Goal: Information Seeking & Learning: Check status

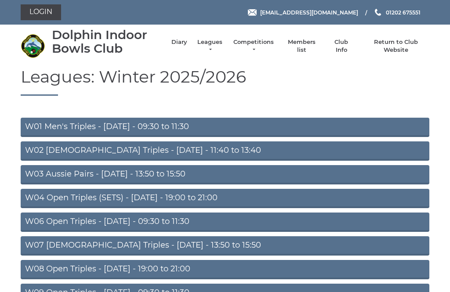
click at [220, 43] on link "Leagues" at bounding box center [210, 46] width 28 height 16
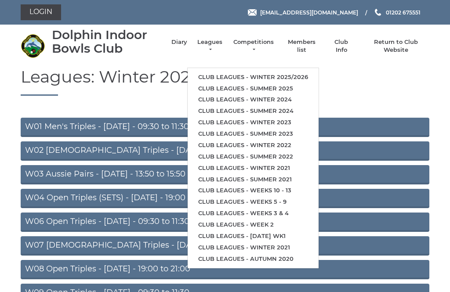
click at [310, 72] on link "Club leagues - Winter 2025/2026" at bounding box center [252, 77] width 131 height 11
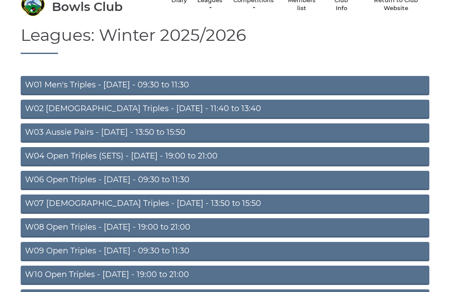
scroll to position [42, 0]
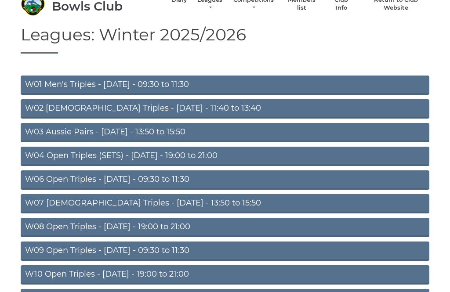
click at [207, 205] on link "W07 Ladies Triples - Tuesday - 13:50 to 15:50" at bounding box center [225, 203] width 408 height 19
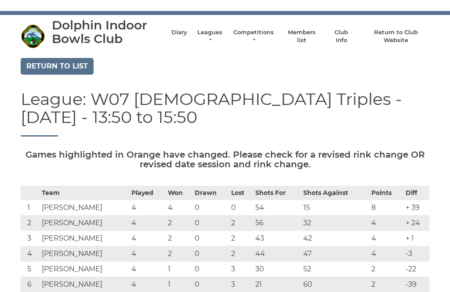
scroll to position [9, 0]
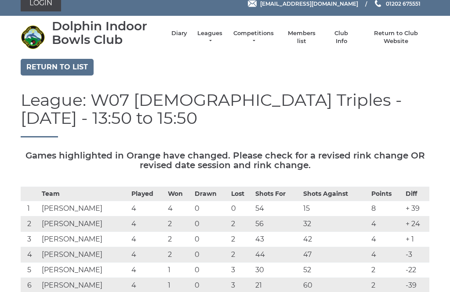
click at [67, 63] on link "Return to list" at bounding box center [57, 67] width 73 height 17
